Goal: Task Accomplishment & Management: Manage account settings

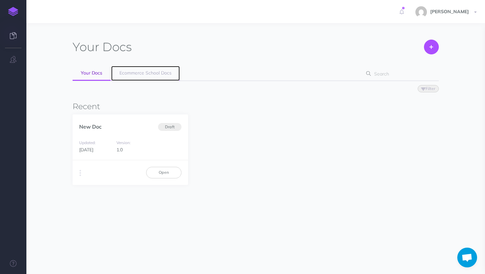
click at [134, 76] on span "Ecommerce School Docs" at bounding box center [145, 73] width 52 height 6
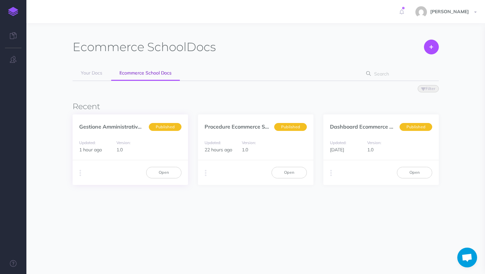
click at [166, 160] on div "Duplicate Export PDF Beta Markdown Beta Advanced Archive Open" at bounding box center [131, 172] width 116 height 25
click at [160, 176] on link "Open" at bounding box center [163, 172] width 35 height 11
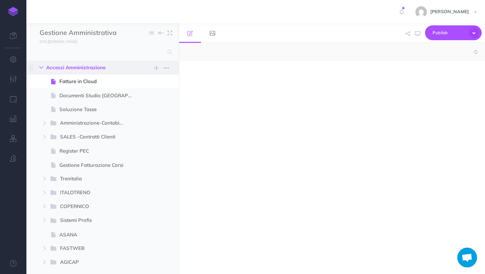
select select "null"
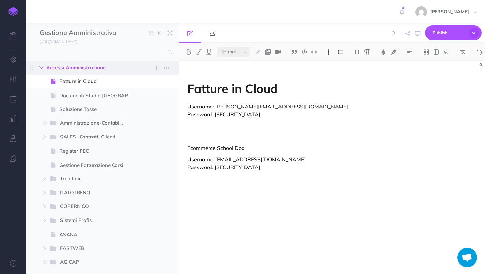
click at [41, 67] on icon "button" at bounding box center [41, 68] width 4 height 4
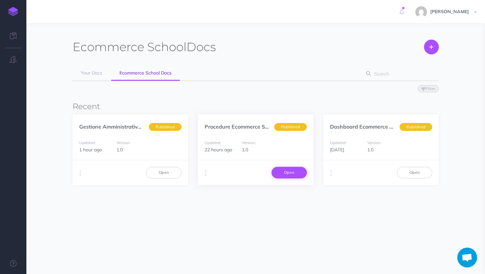
click at [294, 178] on link "Open" at bounding box center [289, 172] width 35 height 11
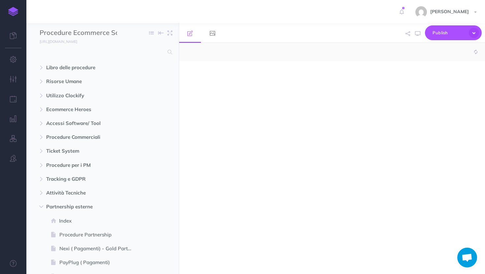
select select "null"
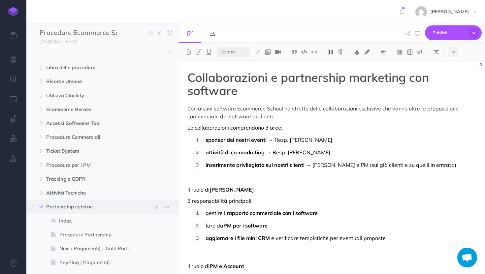
click at [40, 207] on icon "button" at bounding box center [41, 207] width 4 height 4
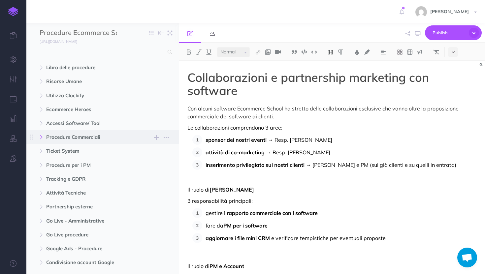
click at [40, 138] on icon "button" at bounding box center [41, 137] width 4 height 4
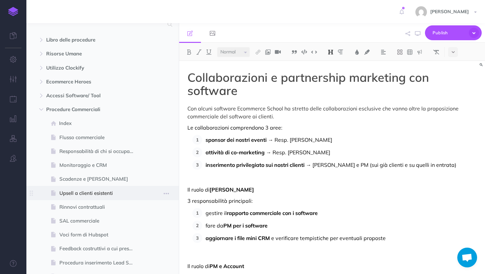
scroll to position [30, 0]
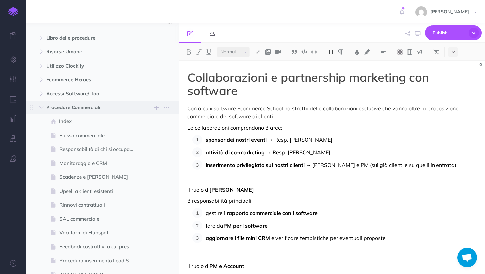
click at [68, 108] on span "Procedure Commerciali" at bounding box center [88, 108] width 85 height 8
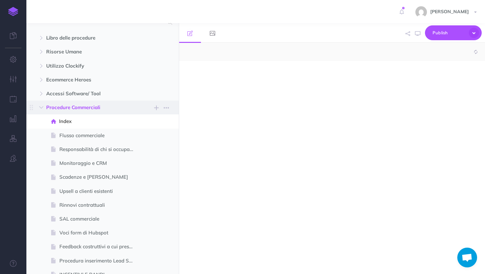
select select "null"
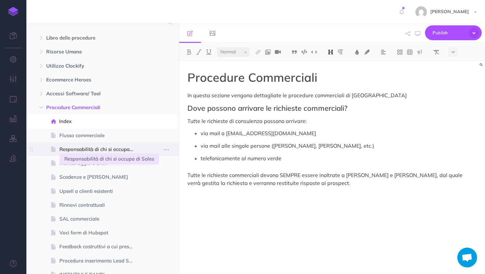
click at [70, 147] on span "Responsabilità di chi si occupa di Sales" at bounding box center [99, 150] width 80 height 8
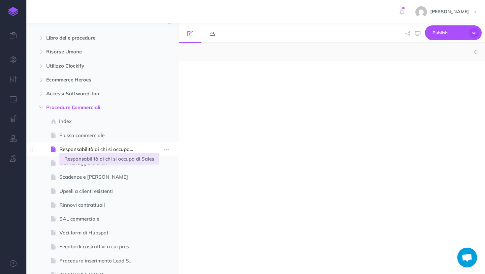
select select "null"
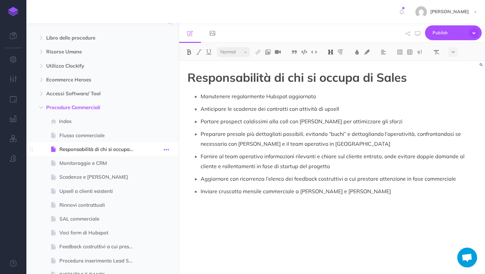
click at [166, 149] on icon "button" at bounding box center [166, 150] width 5 height 8
click at [155, 201] on link "Delete" at bounding box center [148, 204] width 50 height 11
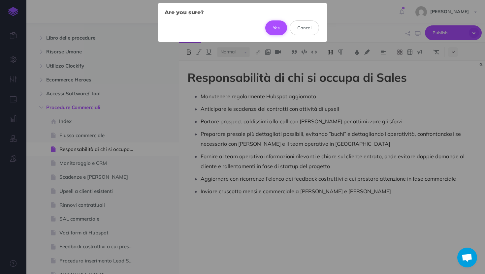
click at [274, 28] on button "Yes" at bounding box center [276, 27] width 22 height 15
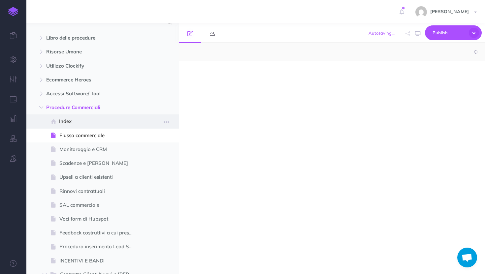
select select "null"
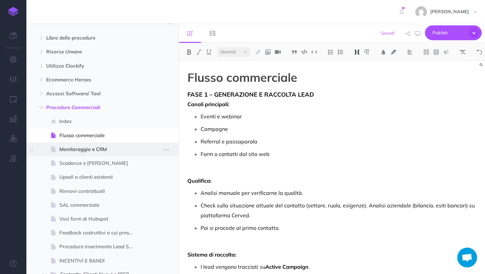
click at [102, 148] on span "Monitoraggio e CRM" at bounding box center [99, 150] width 80 height 8
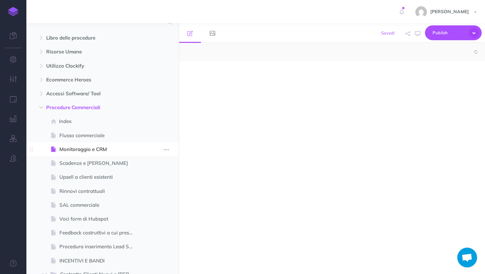
select select "null"
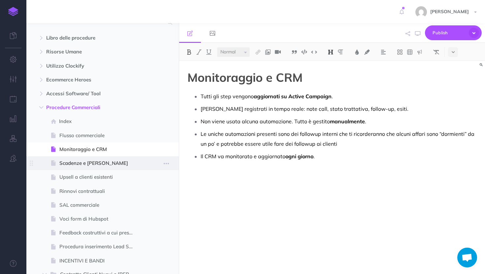
click at [96, 166] on span "Scadenze e rinnovi" at bounding box center [99, 163] width 80 height 8
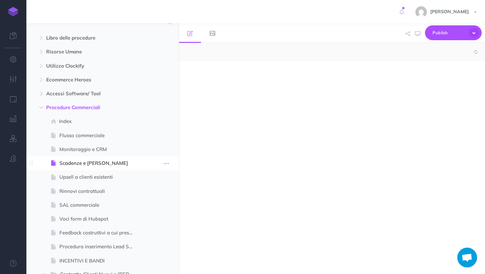
select select "null"
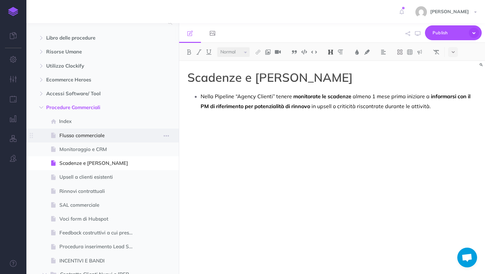
click at [128, 132] on span "Flusso commerciale" at bounding box center [99, 136] width 80 height 8
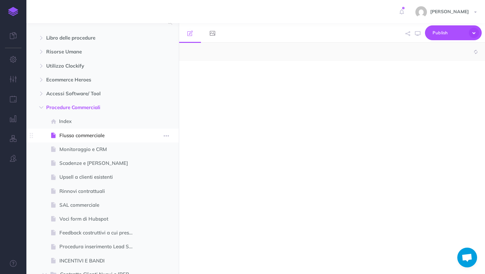
select select "null"
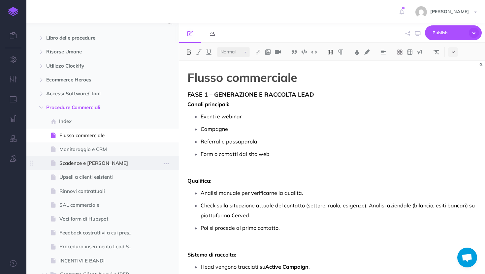
click at [123, 164] on span "Scadenze e rinnovi" at bounding box center [99, 163] width 80 height 8
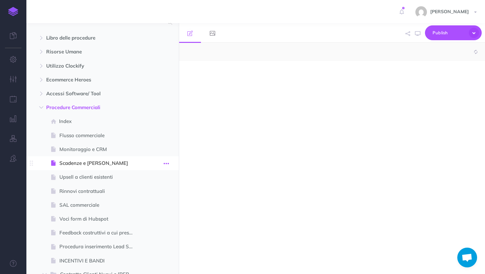
click at [166, 164] on icon "button" at bounding box center [166, 164] width 5 height 8
select select "null"
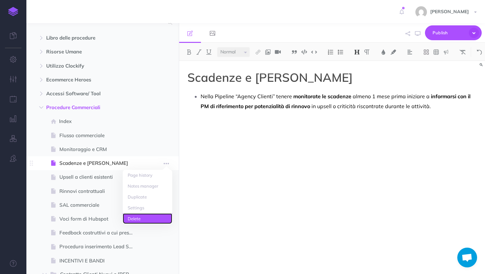
click at [153, 219] on link "Delete" at bounding box center [148, 219] width 50 height 11
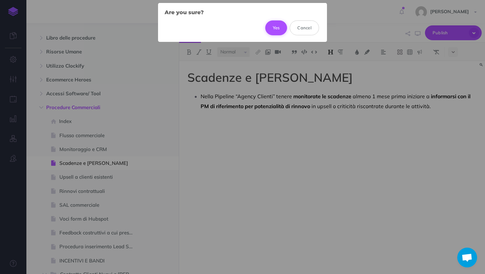
click at [274, 32] on button "Yes" at bounding box center [276, 27] width 22 height 15
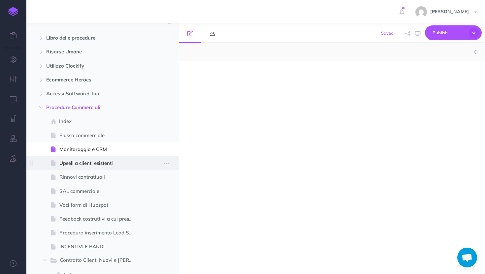
select select "null"
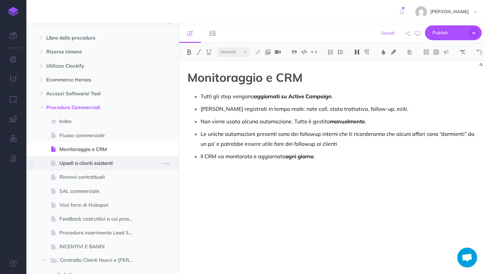
click at [111, 168] on span at bounding box center [102, 163] width 152 height 14
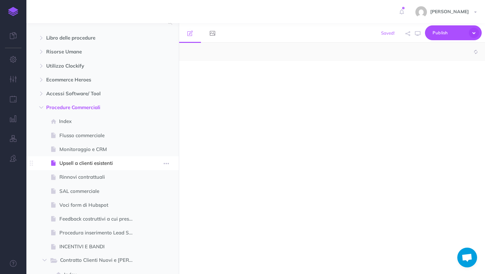
select select "null"
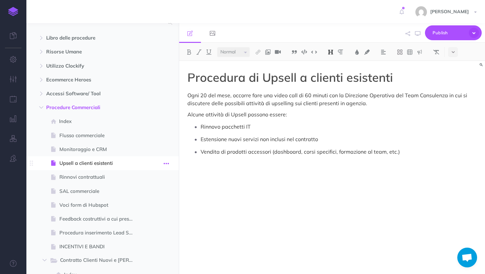
click at [165, 164] on icon "button" at bounding box center [166, 164] width 5 height 8
click at [154, 221] on link "Delete" at bounding box center [148, 219] width 50 height 11
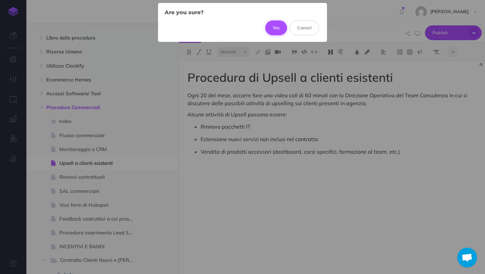
click at [269, 33] on button "Yes" at bounding box center [276, 27] width 22 height 15
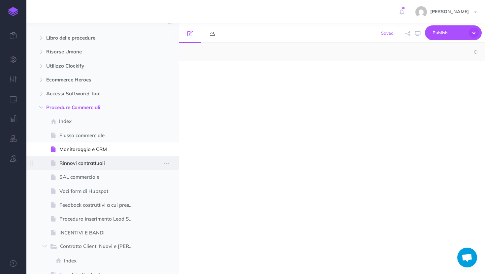
click at [114, 158] on span at bounding box center [102, 163] width 152 height 14
select select "null"
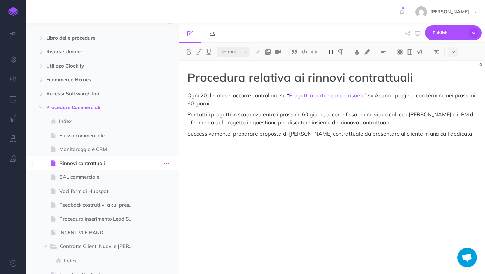
click at [169, 163] on icon "button" at bounding box center [166, 164] width 5 height 8
click at [150, 219] on link "Delete" at bounding box center [148, 219] width 50 height 11
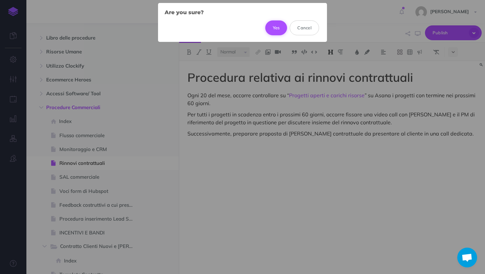
click at [277, 29] on button "Yes" at bounding box center [276, 27] width 22 height 15
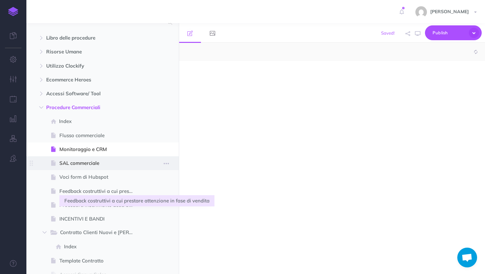
select select "null"
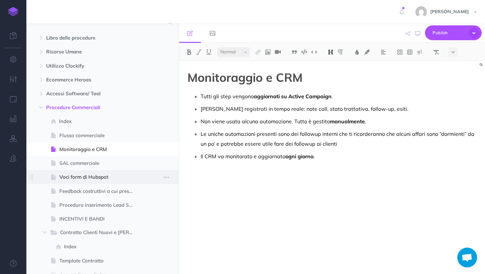
click at [118, 171] on span at bounding box center [102, 177] width 152 height 14
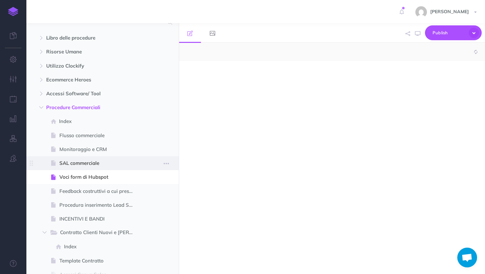
click at [121, 161] on span "SAL commerciale" at bounding box center [99, 163] width 80 height 8
select select "null"
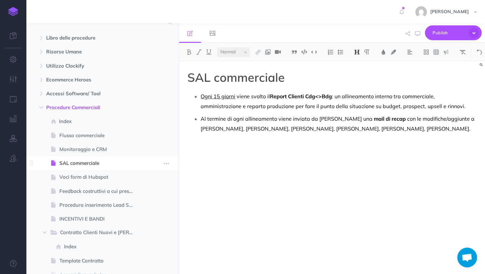
click at [84, 163] on span "SAL commerciale" at bounding box center [99, 163] width 80 height 8
click at [81, 177] on span "Voci form di Hubspot" at bounding box center [99, 177] width 80 height 8
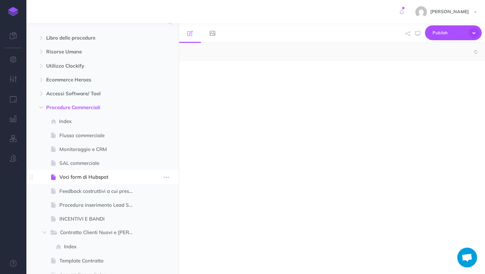
select select "null"
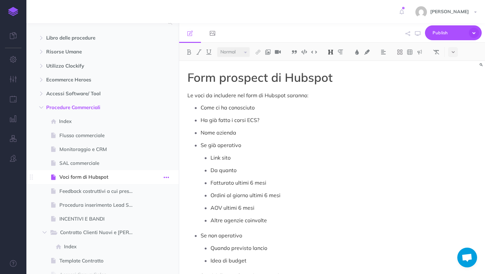
click at [166, 178] on icon "button" at bounding box center [166, 178] width 5 height 8
click at [153, 234] on link "Delete" at bounding box center [148, 232] width 50 height 11
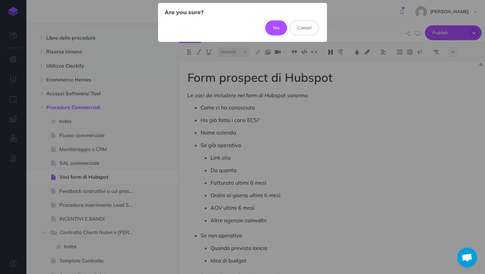
click at [276, 33] on button "Yes" at bounding box center [276, 27] width 22 height 15
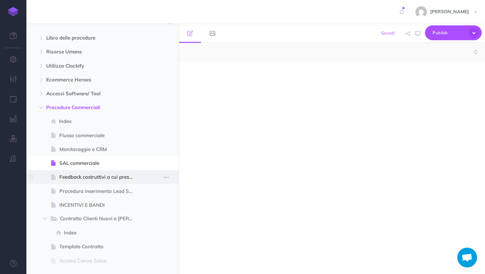
click at [118, 173] on span at bounding box center [102, 177] width 152 height 14
select select "null"
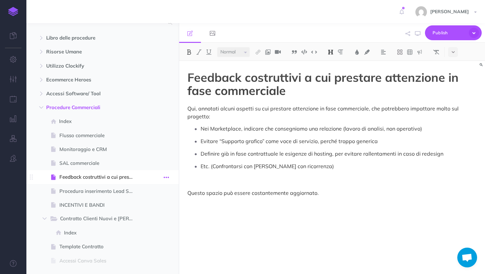
click at [166, 178] on icon "button" at bounding box center [166, 178] width 5 height 8
click at [163, 234] on link "Delete" at bounding box center [148, 232] width 50 height 11
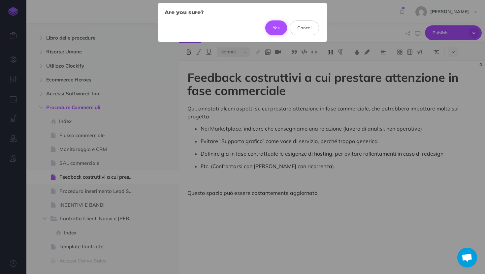
click at [273, 28] on button "Yes" at bounding box center [276, 27] width 22 height 15
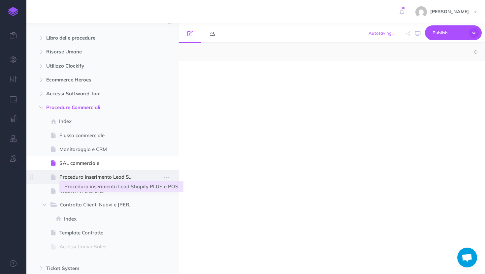
click at [120, 182] on span at bounding box center [102, 177] width 152 height 14
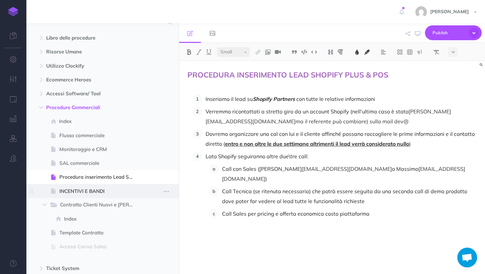
click at [110, 195] on span at bounding box center [102, 191] width 152 height 14
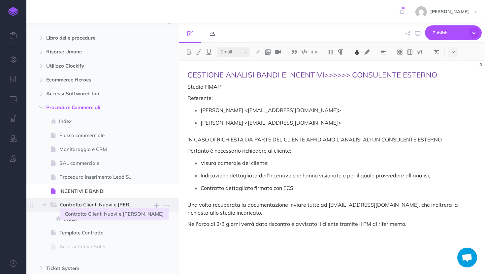
click at [108, 207] on span "Contratto Clienti Nuovi e Rinnovi" at bounding box center [100, 205] width 80 height 9
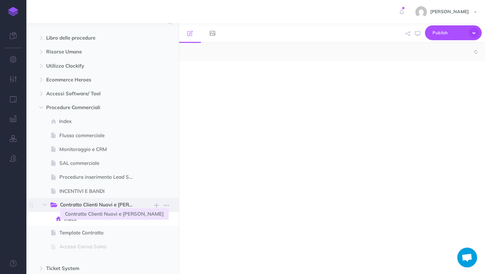
select select "null"
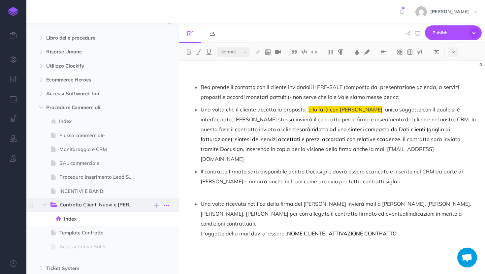
click at [168, 205] on icon "button" at bounding box center [166, 206] width 5 height 8
click at [147, 250] on link "Delete" at bounding box center [148, 250] width 50 height 11
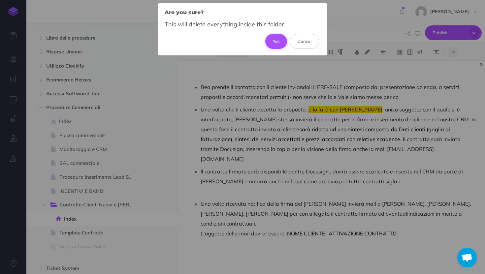
click at [281, 44] on button "Yes" at bounding box center [276, 41] width 22 height 15
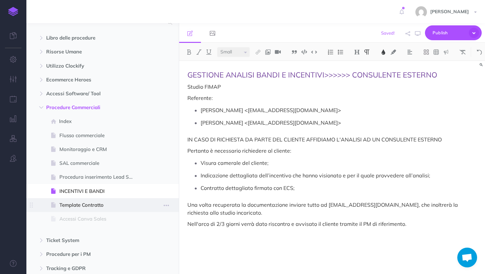
click at [89, 207] on span "Template Contratto" at bounding box center [99, 205] width 80 height 8
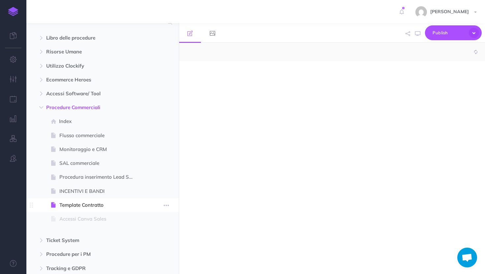
select select "null"
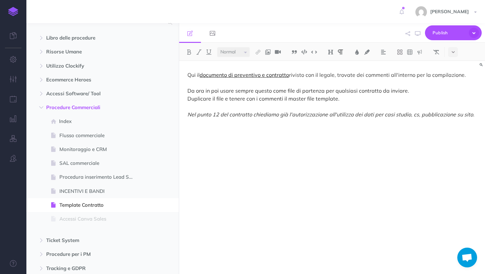
click at [246, 75] on link "documento di preventivo e contratto" at bounding box center [244, 75] width 89 height 7
click at [256, 65] on link "https://docs.google.com/document/d/1o2QTf9p5UeE..." at bounding box center [245, 62] width 83 height 8
click at [437, 30] on span "Publish" at bounding box center [449, 33] width 33 height 10
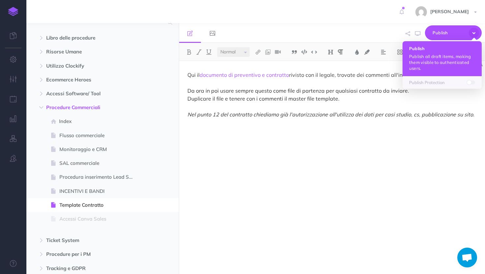
click at [418, 60] on p "Publish all draft items, making them visible to authenticated users." at bounding box center [442, 62] width 66 height 18
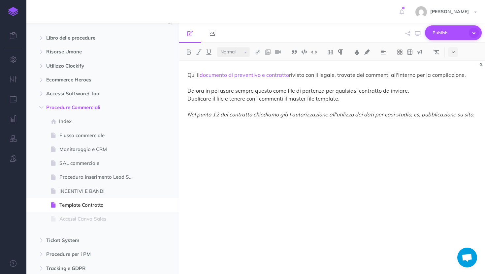
click at [440, 36] on span "Publish" at bounding box center [449, 33] width 33 height 10
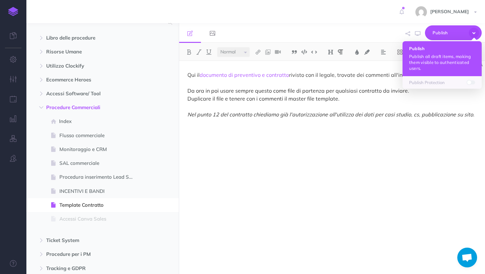
click at [428, 53] on button "Publish Publish all draft items, making them visible to authenticated users." at bounding box center [442, 58] width 79 height 35
